Goal: Task Accomplishment & Management: Use online tool/utility

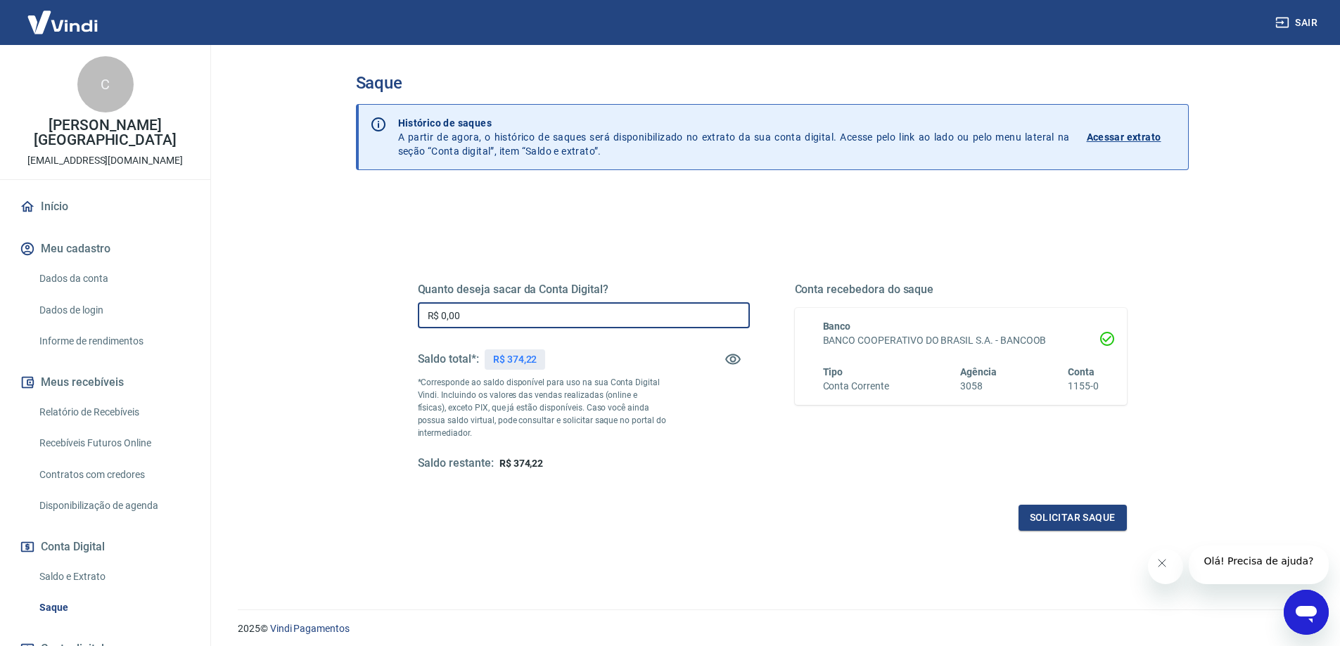
drag, startPoint x: 494, startPoint y: 309, endPoint x: 245, endPoint y: 322, distance: 249.3
click at [245, 322] on main "Saque Histórico de saques A partir de agora, o histórico de saques será disponi…" at bounding box center [772, 345] width 1136 height 601
type input "R$ 374,22"
click at [1067, 522] on button "Solicitar saque" at bounding box center [1072, 518] width 108 height 26
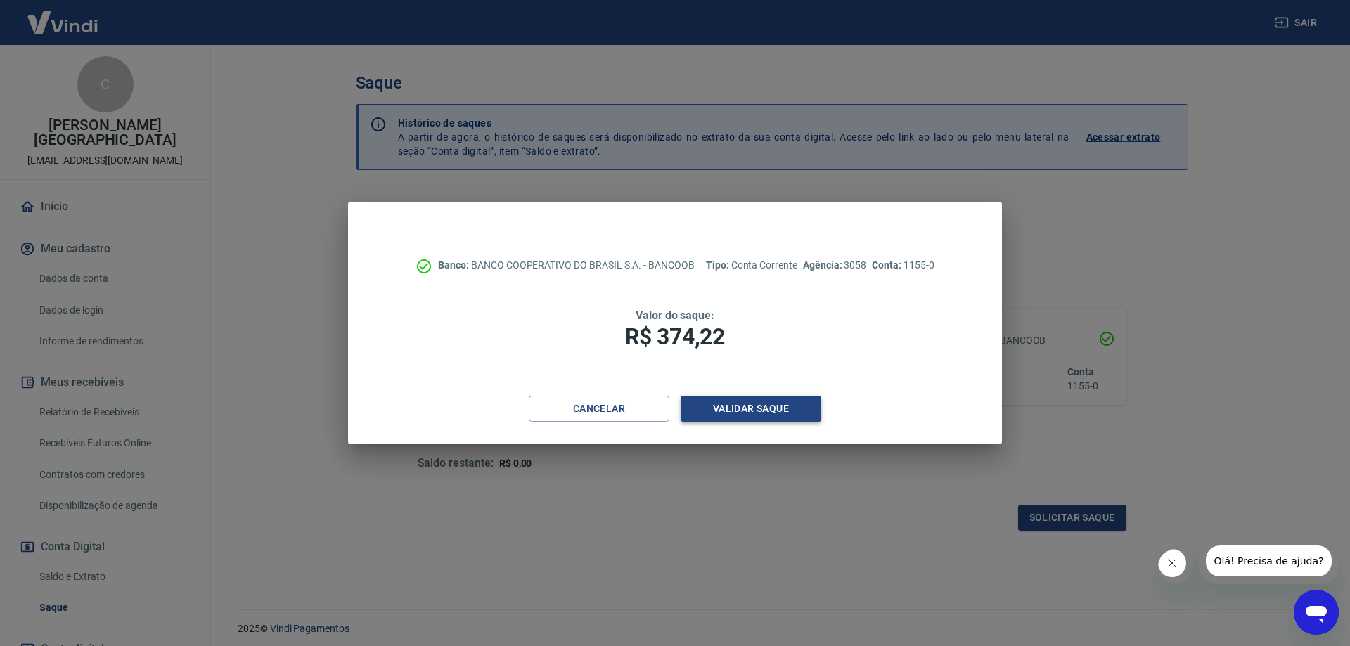
click at [774, 416] on button "Validar saque" at bounding box center [751, 409] width 141 height 26
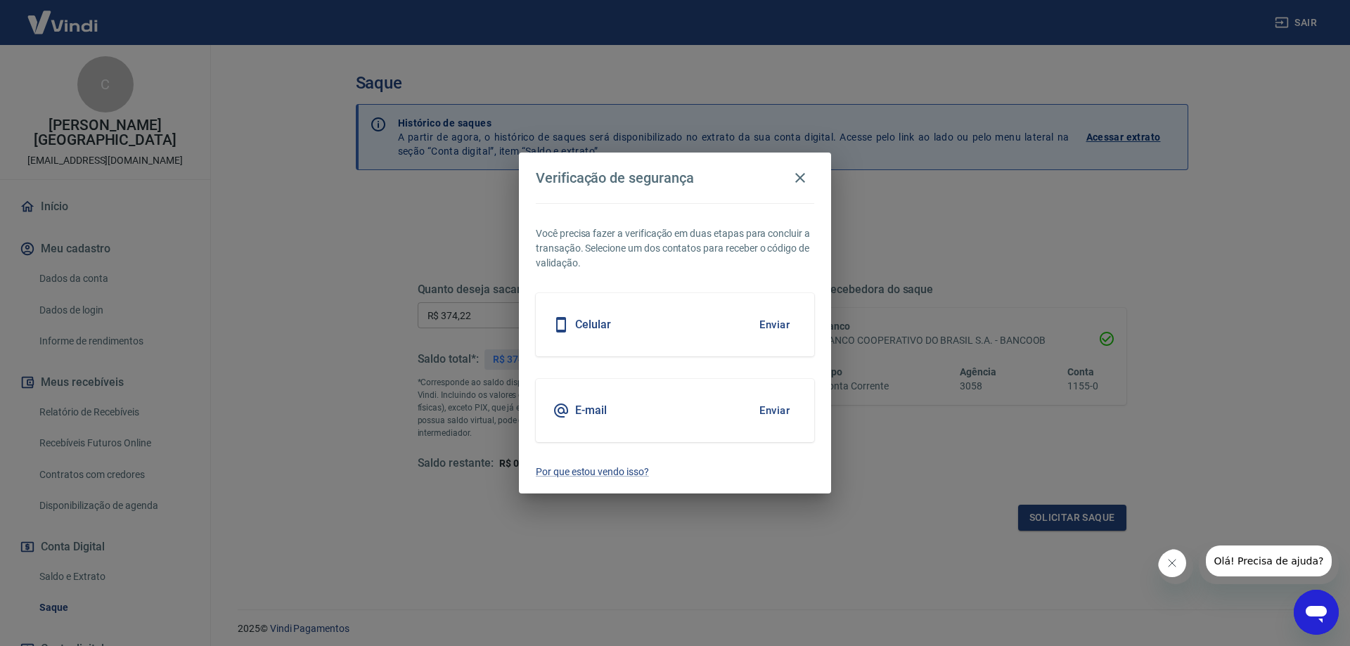
click at [780, 412] on button "Enviar" at bounding box center [775, 411] width 46 height 30
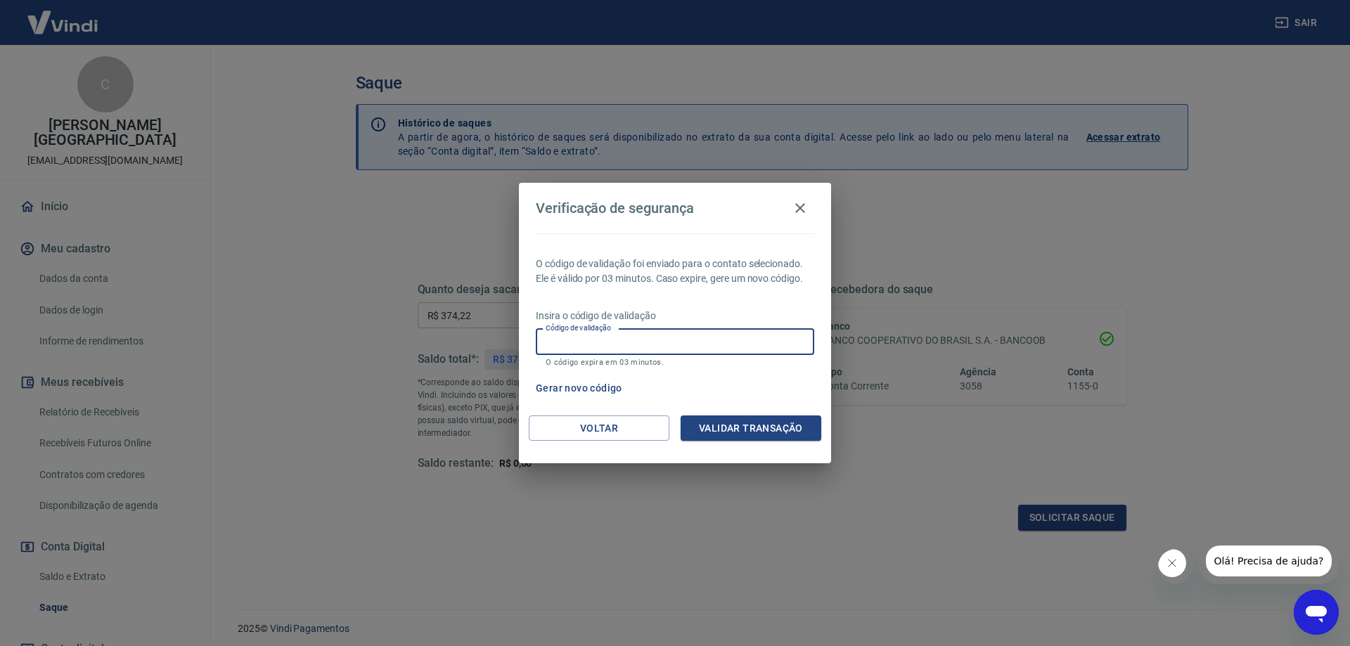
click at [605, 345] on input "Código de validação" at bounding box center [675, 342] width 278 height 26
type input "834281"
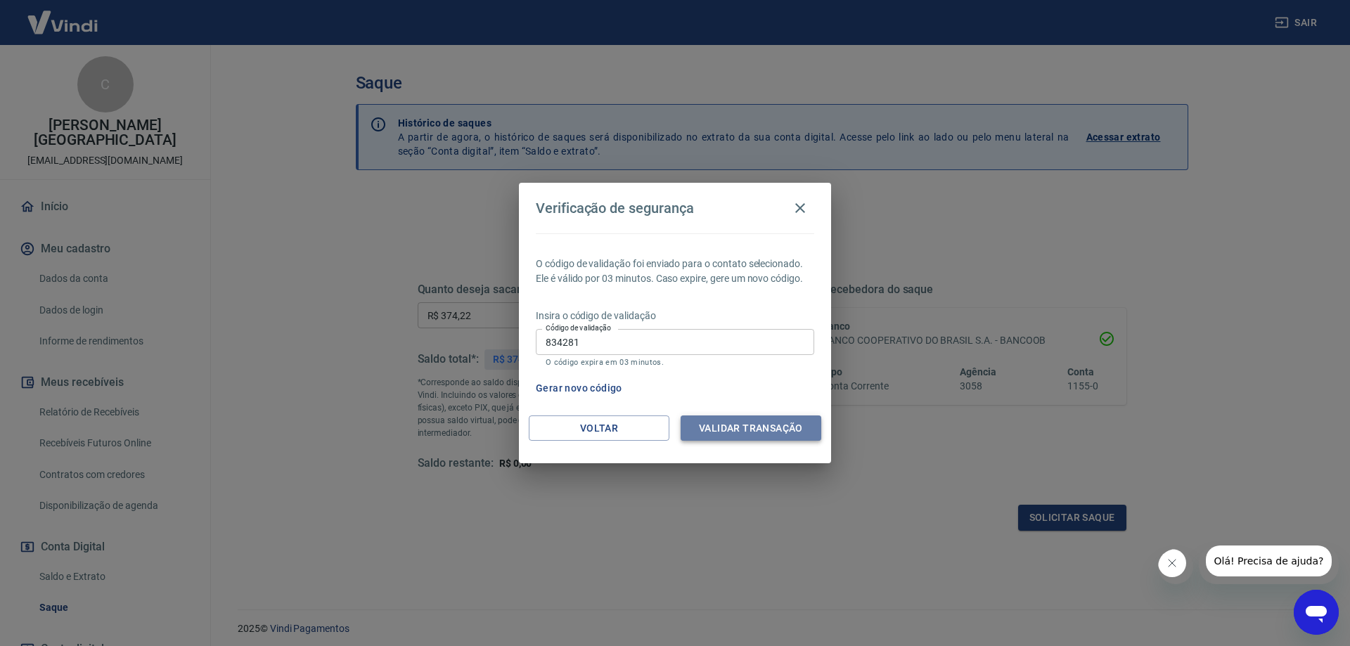
click at [764, 428] on button "Validar transação" at bounding box center [751, 429] width 141 height 26
